Goal: Use online tool/utility: Use online tool/utility

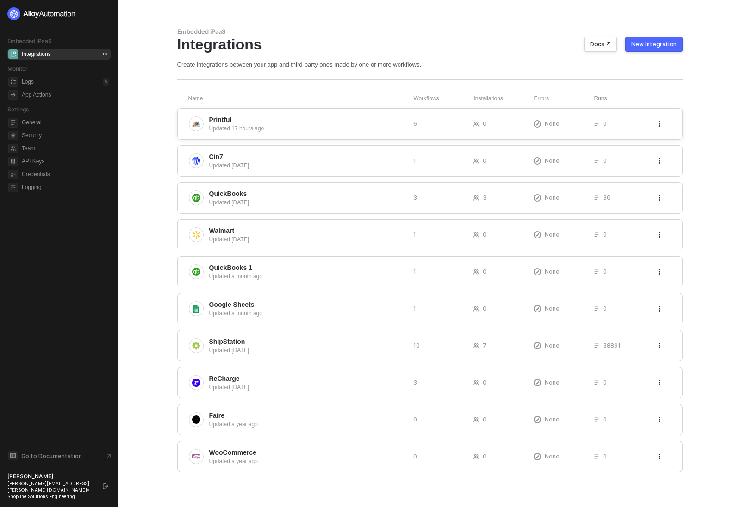
click at [298, 120] on span "Printful" at bounding box center [307, 119] width 197 height 9
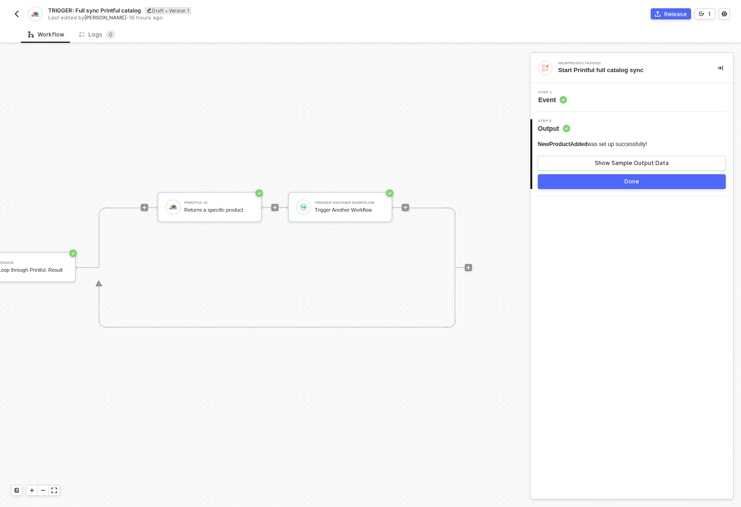
scroll to position [24, 0]
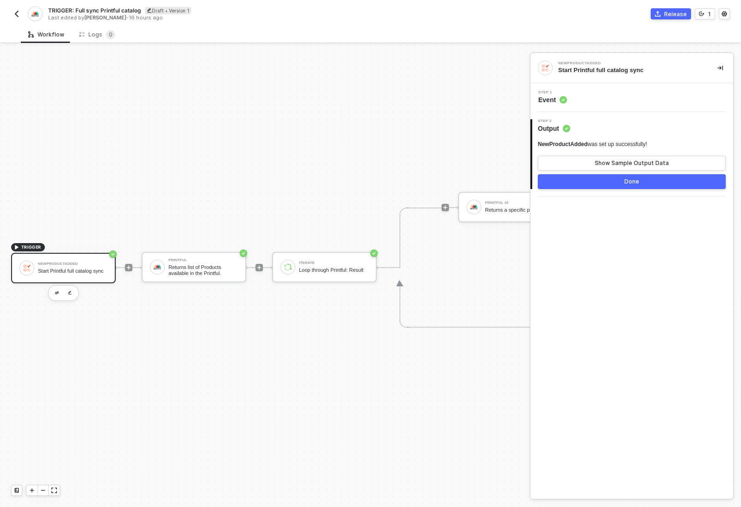
click at [13, 11] on img "button" at bounding box center [16, 13] width 7 height 7
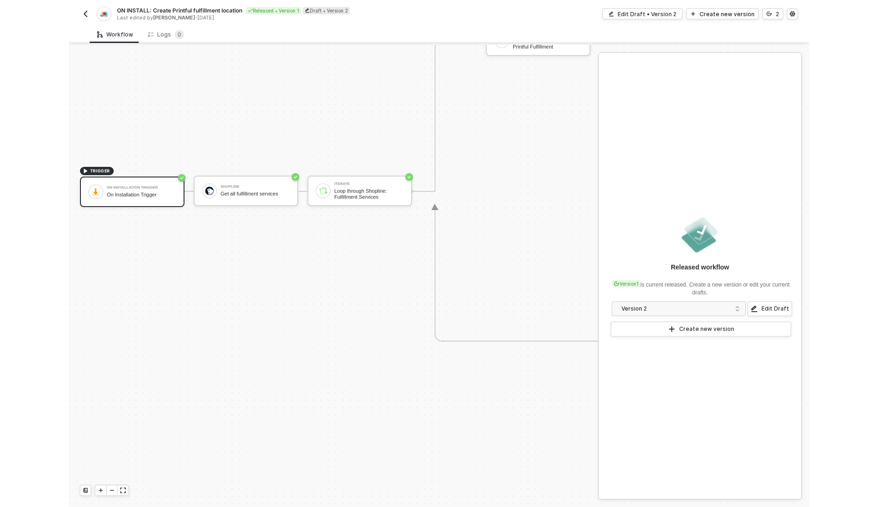
scroll to position [370, 0]
